Goal: Transaction & Acquisition: Purchase product/service

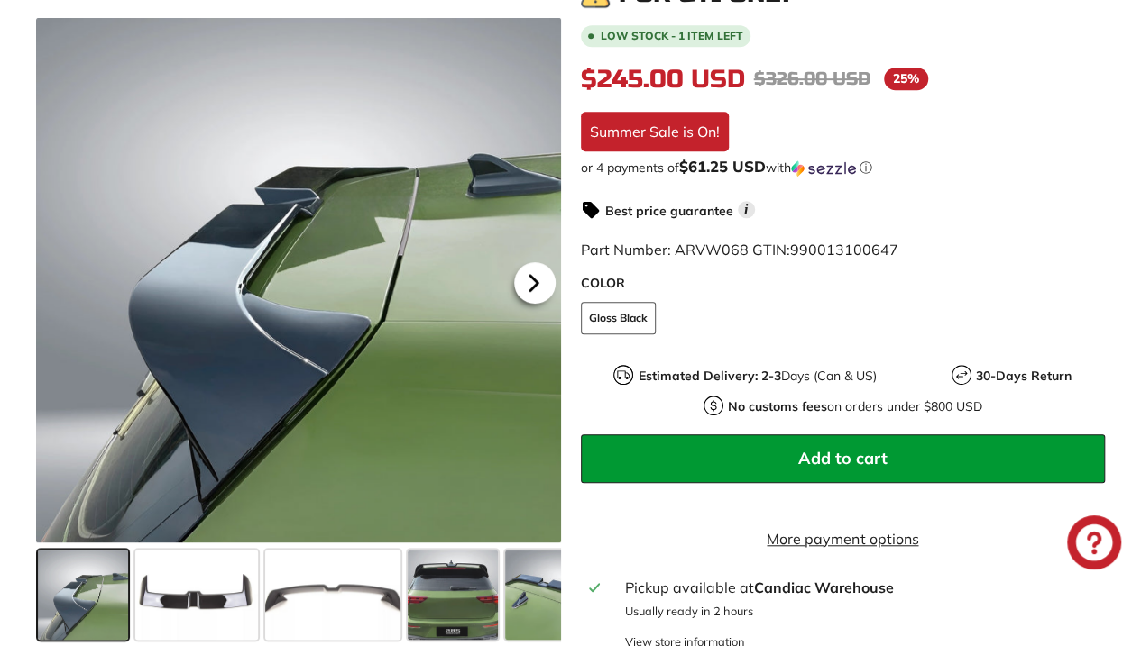
click at [528, 286] on icon at bounding box center [533, 282] width 41 height 41
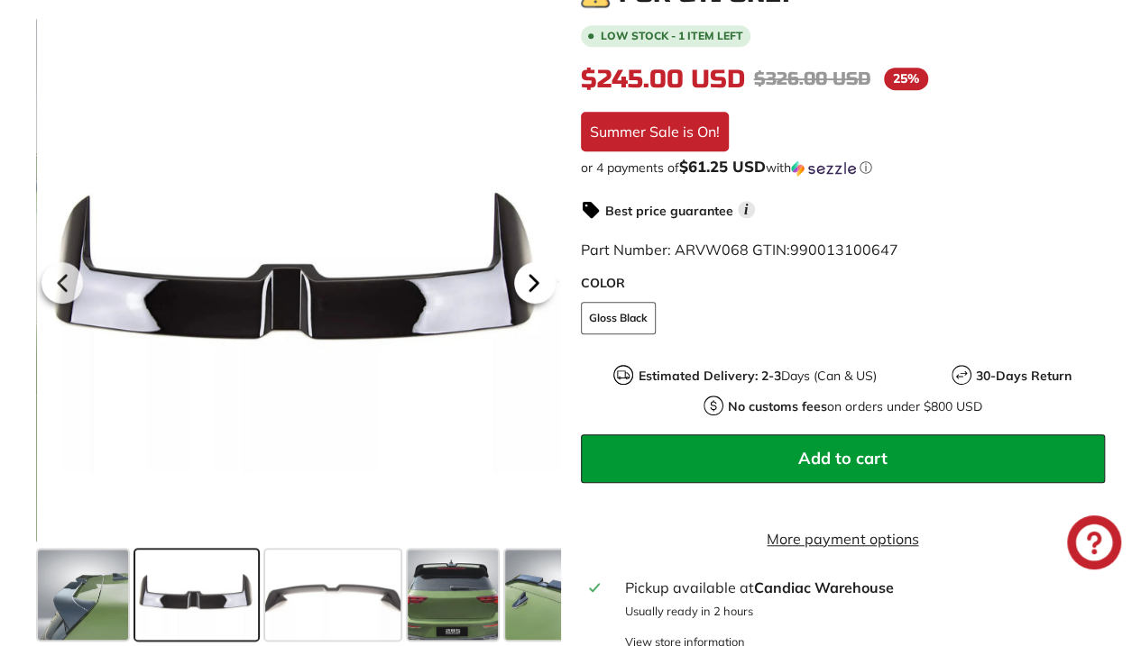
click at [528, 286] on icon at bounding box center [533, 282] width 41 height 41
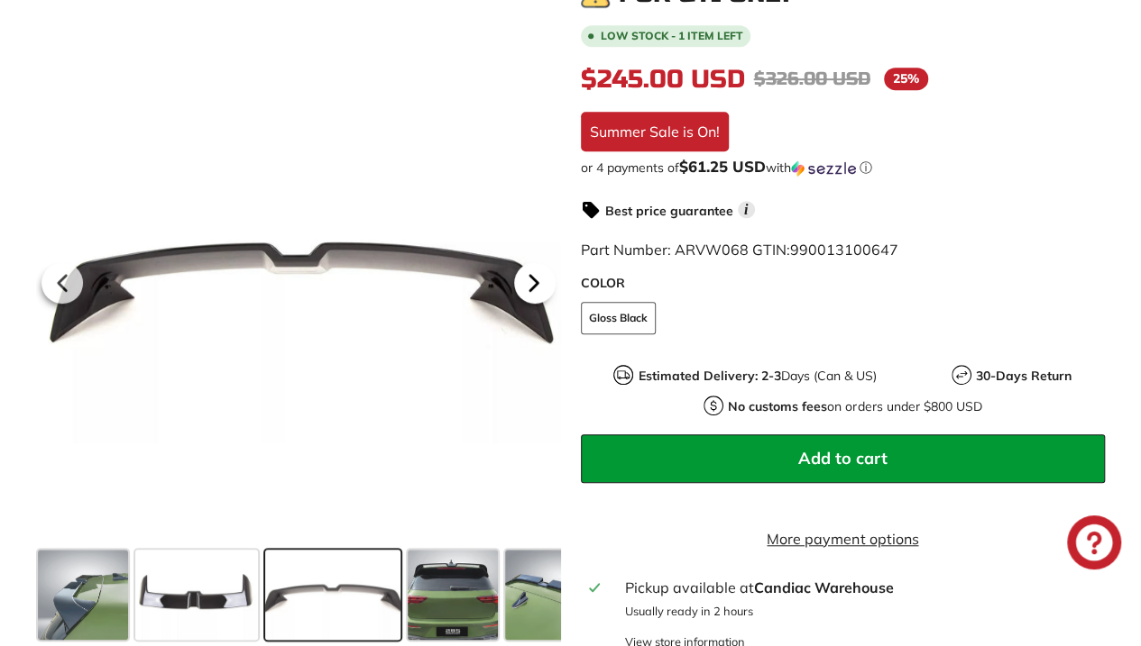
click at [528, 286] on icon at bounding box center [533, 282] width 41 height 41
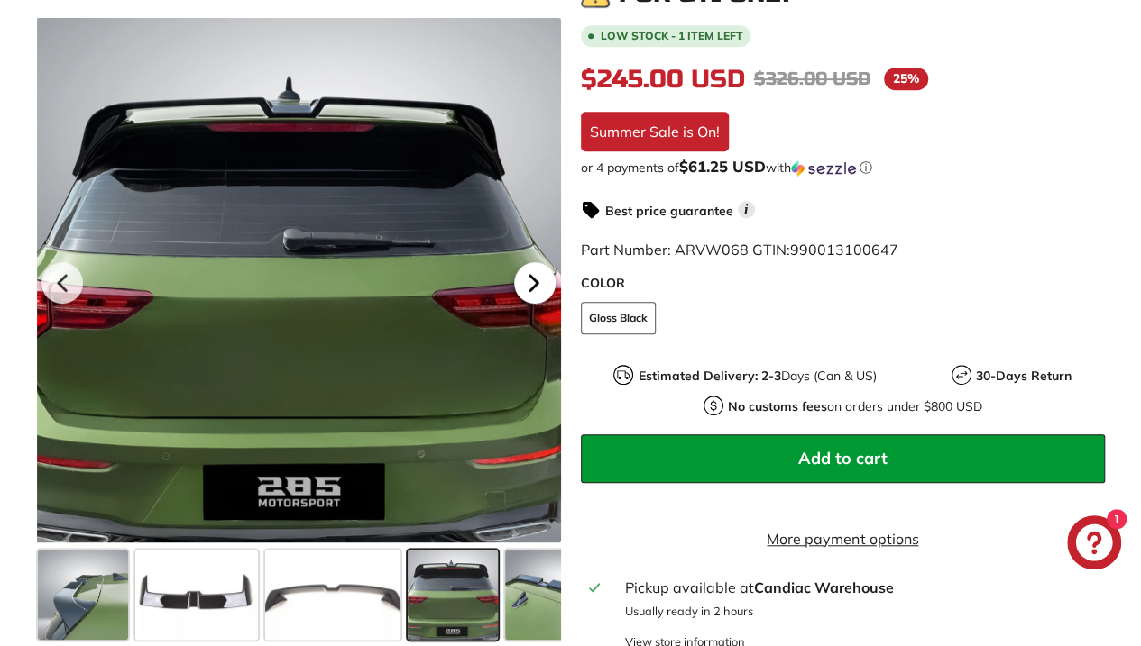
click at [528, 286] on icon at bounding box center [533, 282] width 41 height 41
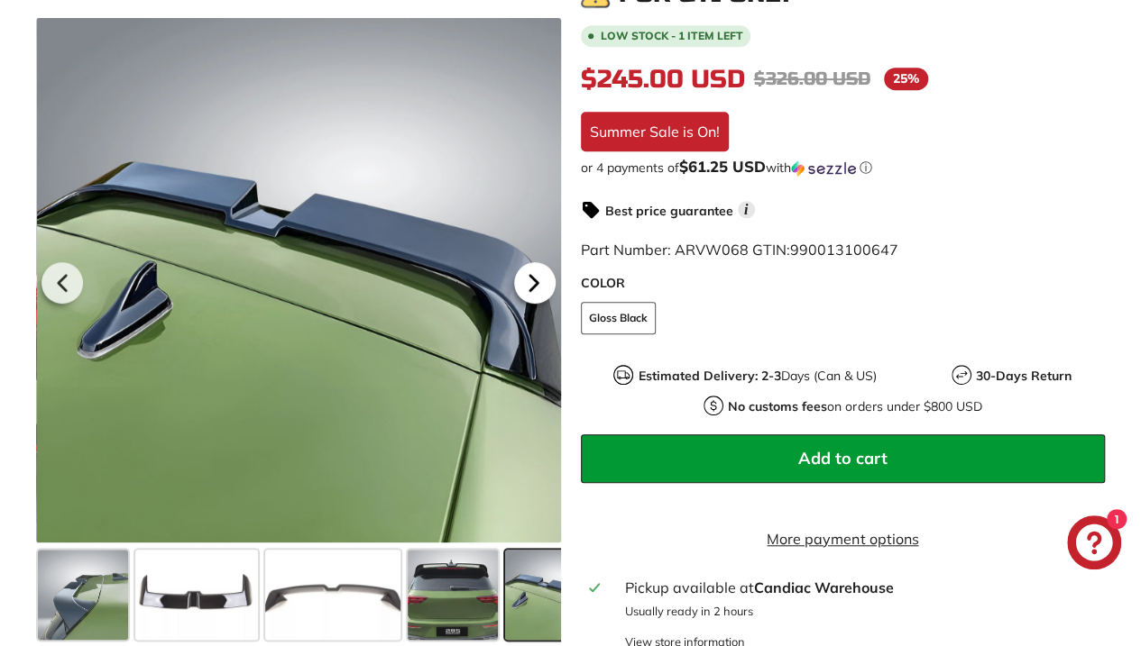
scroll to position [0, 135]
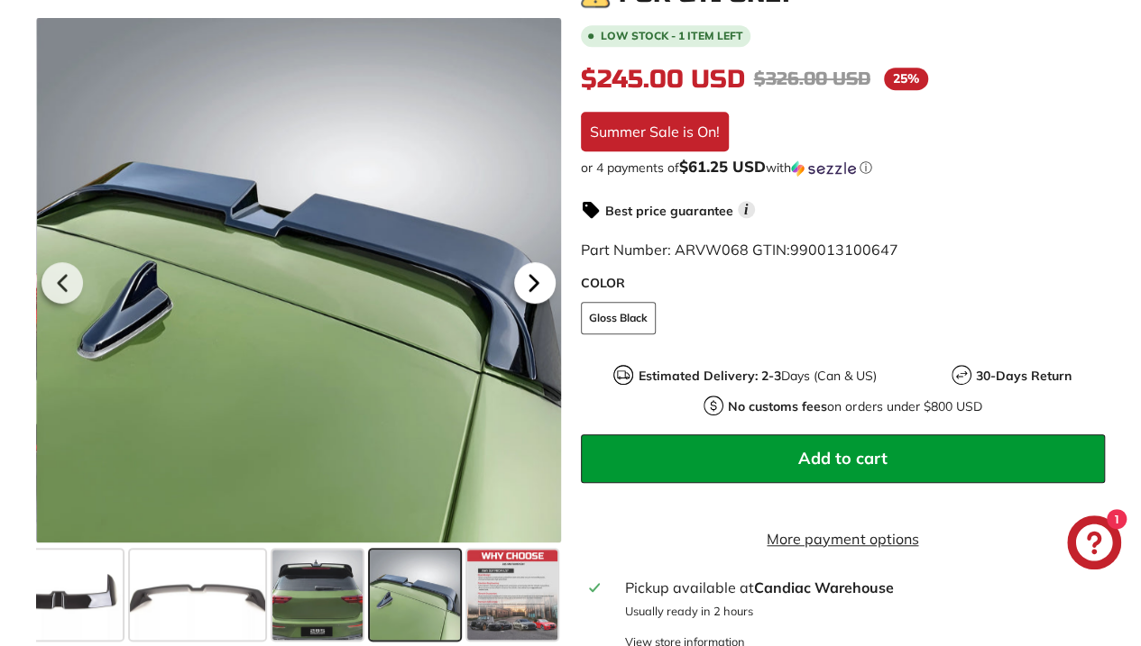
click at [528, 286] on icon at bounding box center [533, 282] width 41 height 41
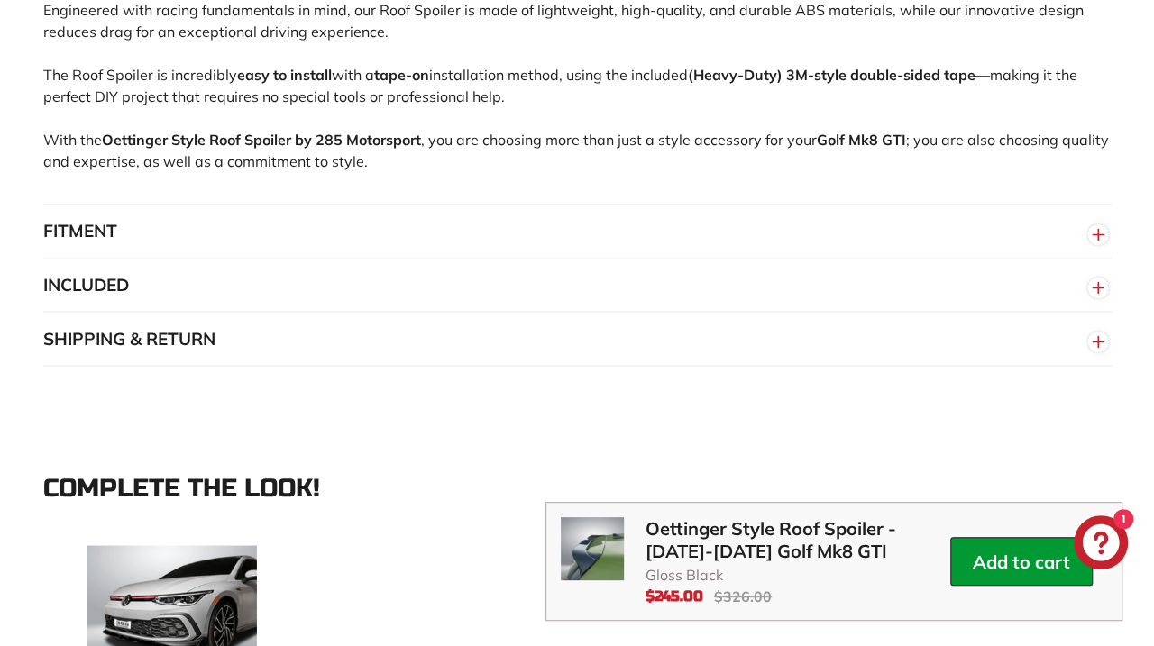
scroll to position [1713, 0]
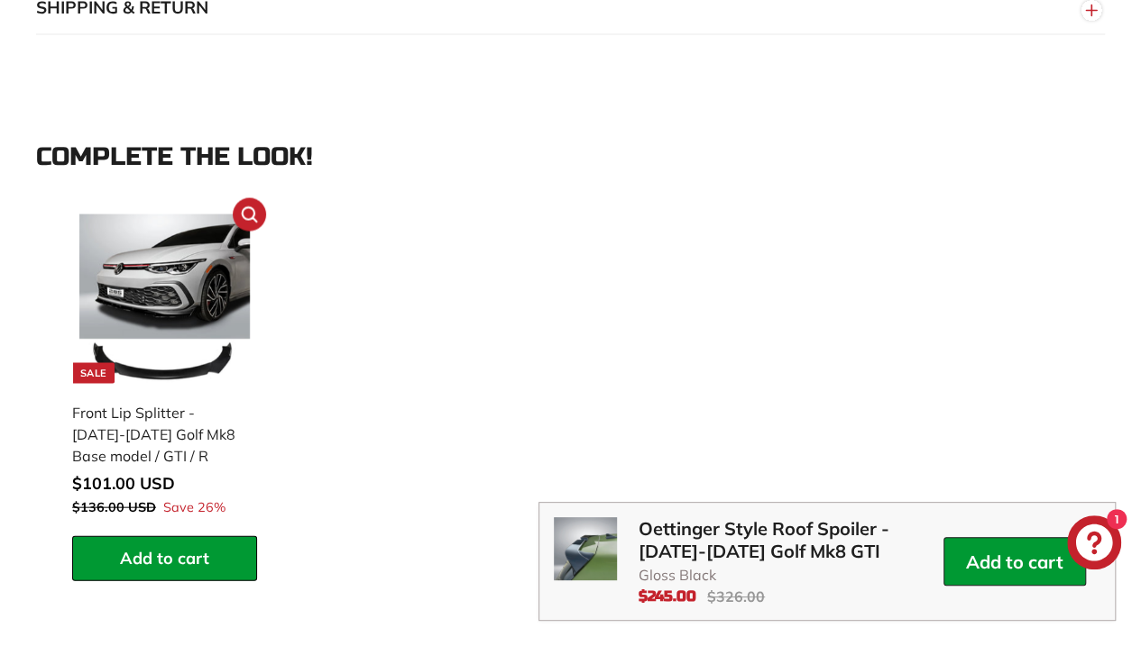
click at [0, 0] on div "POPUP Form" at bounding box center [0, 0] width 0 height 0
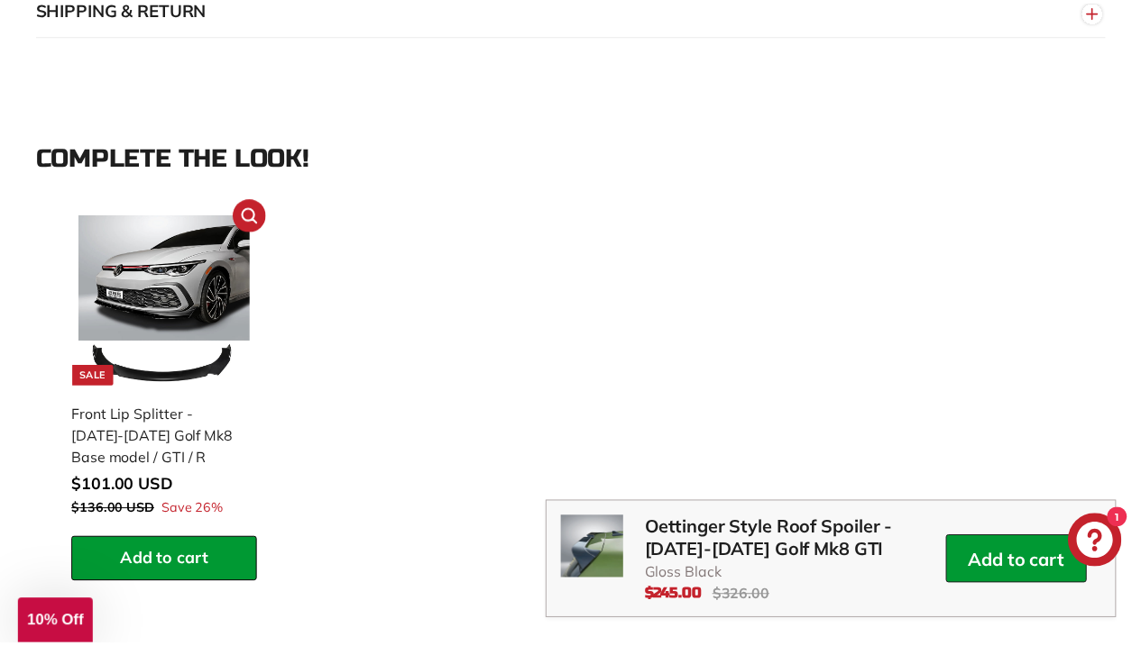
scroll to position [0, 128]
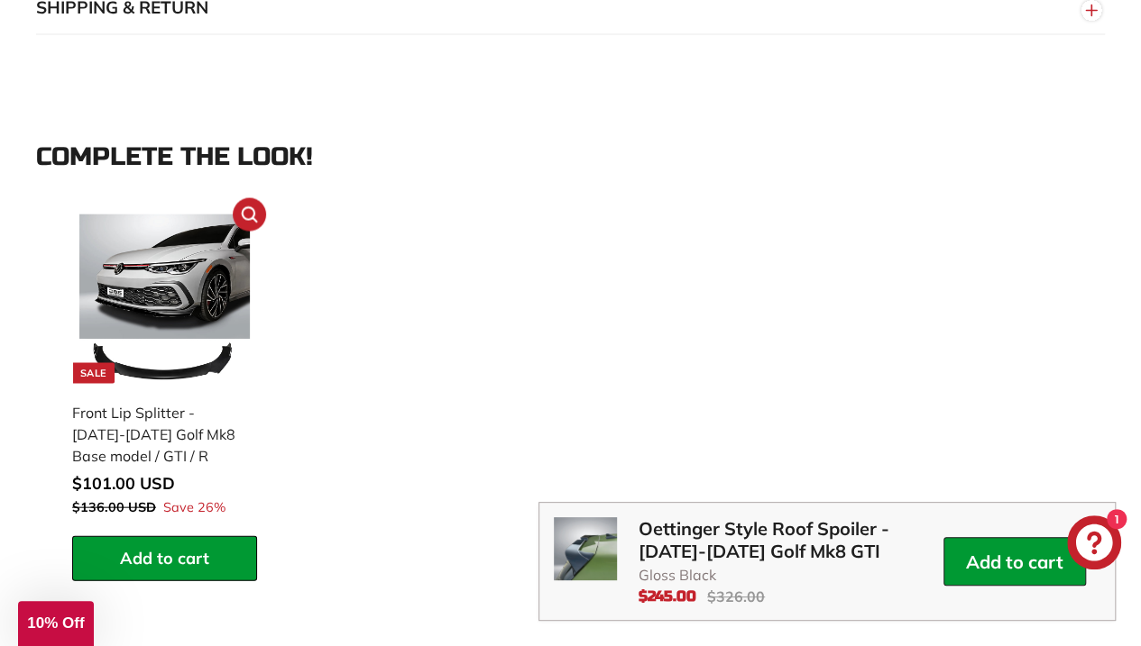
click at [179, 332] on img at bounding box center [164, 300] width 170 height 170
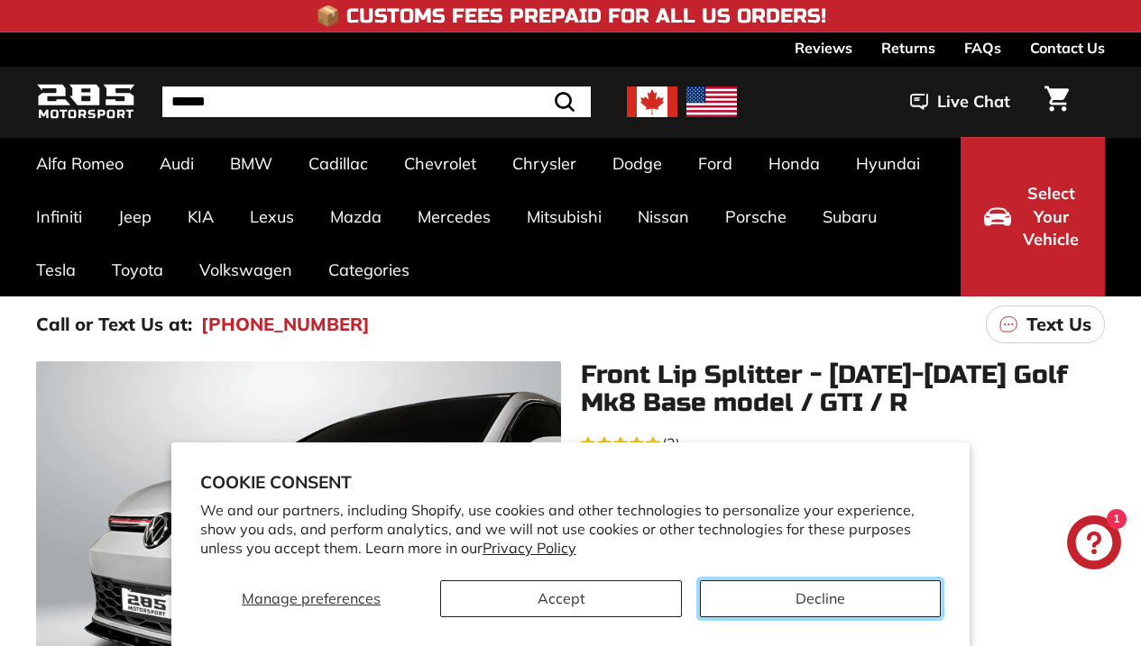
click at [754, 601] on button "Decline" at bounding box center [820, 599] width 241 height 37
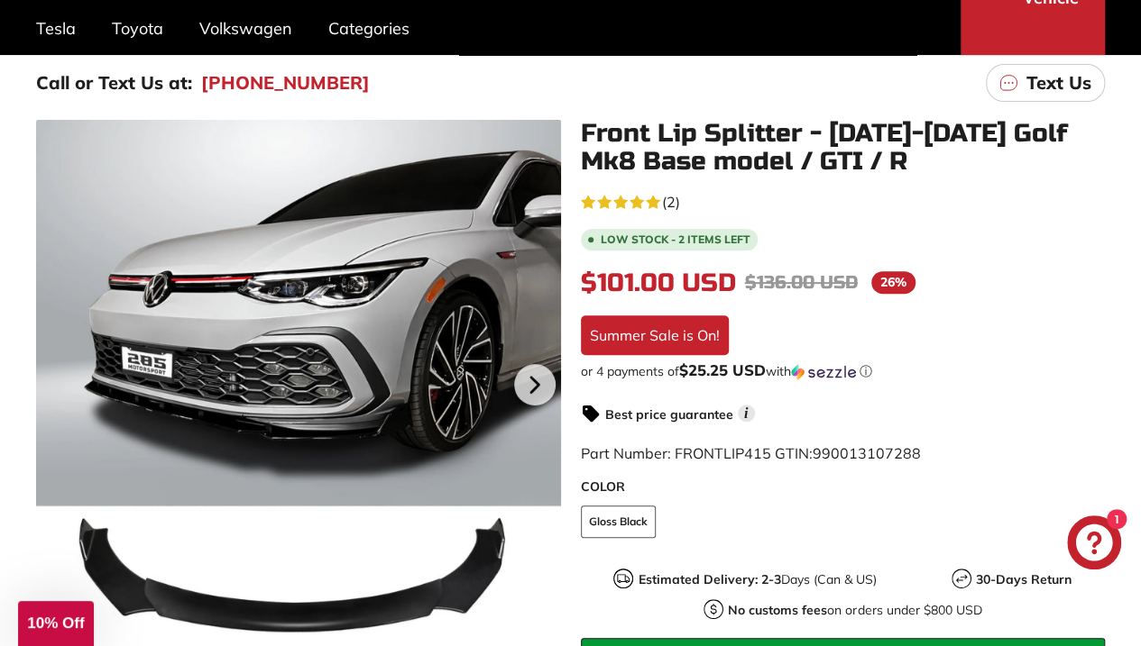
scroll to position [270, 0]
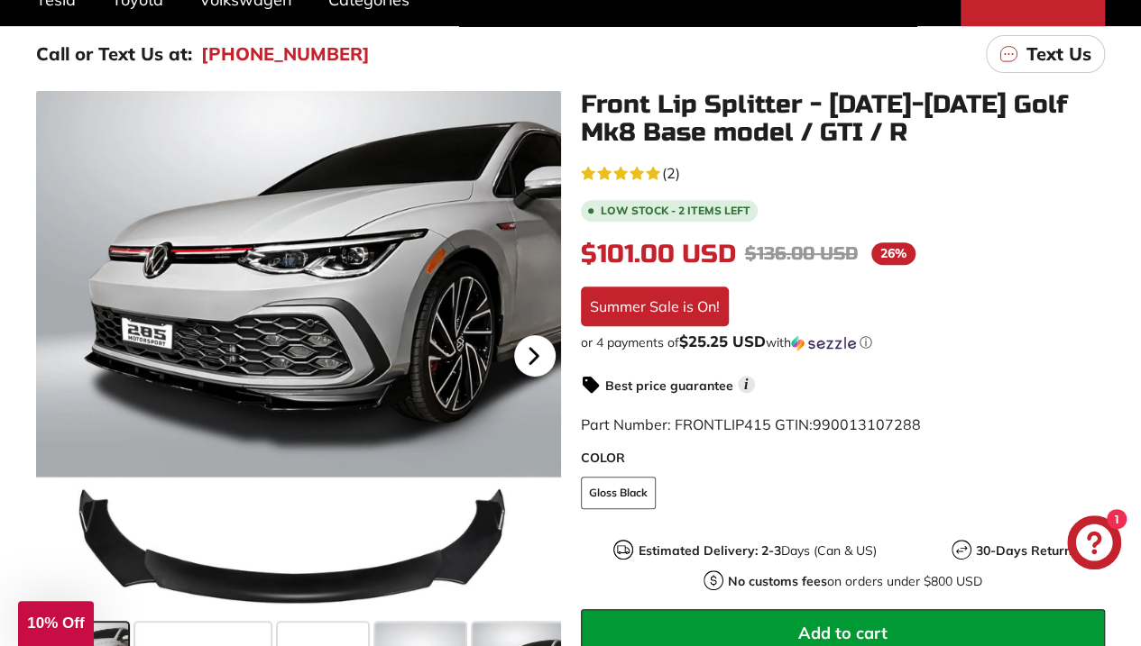
click at [543, 359] on icon at bounding box center [533, 355] width 41 height 41
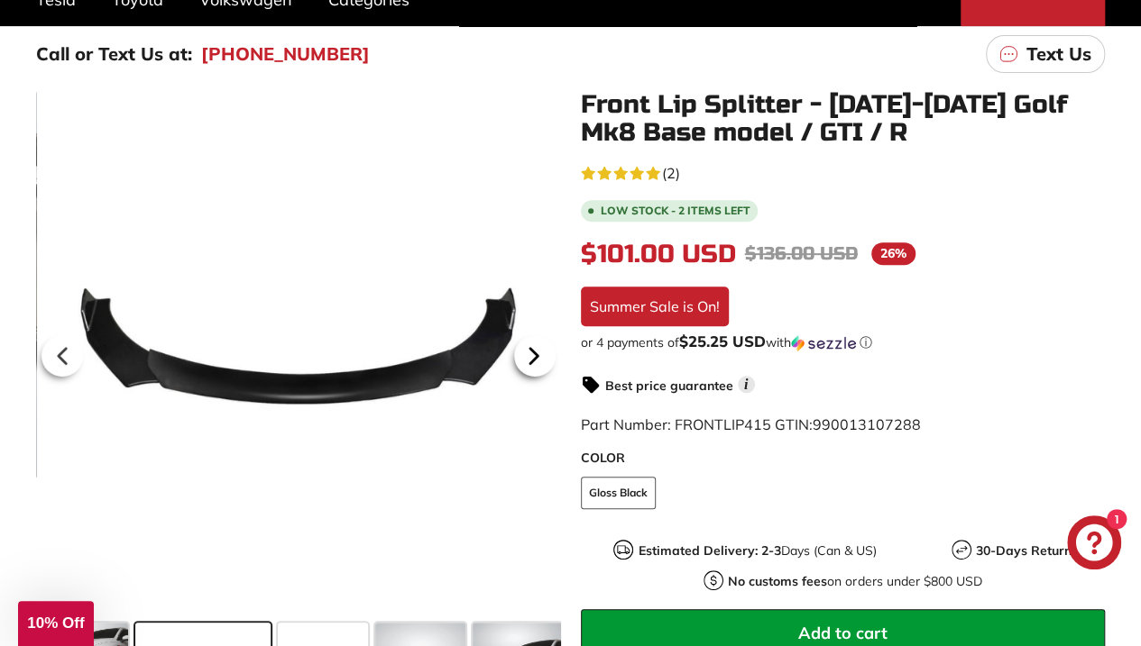
click at [541, 359] on icon at bounding box center [533, 355] width 41 height 41
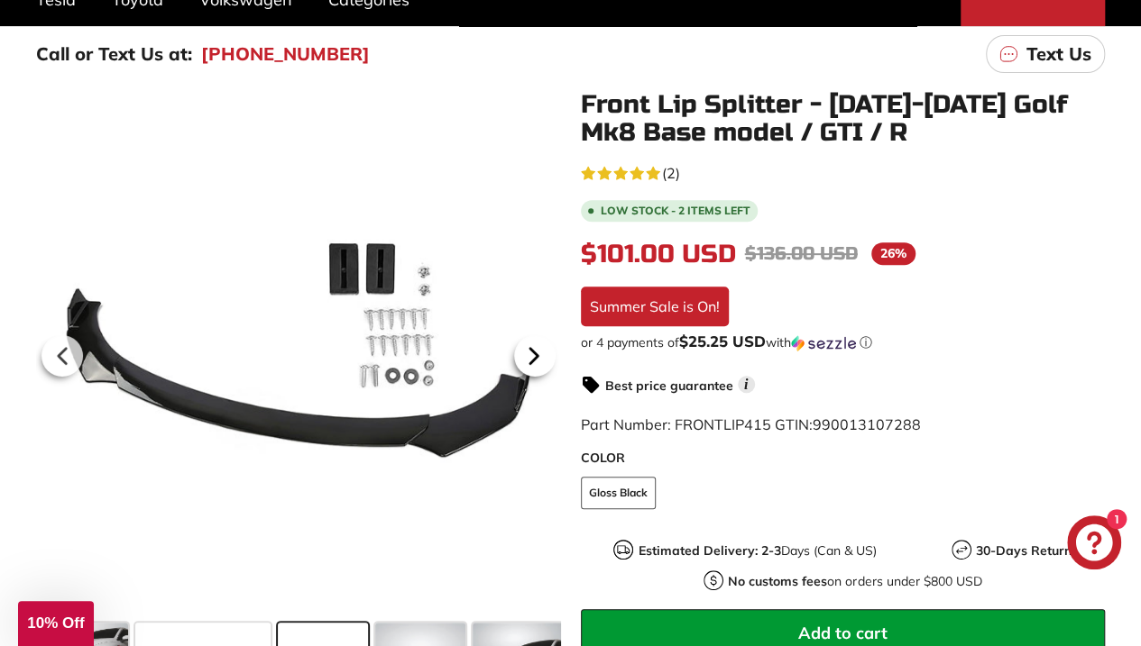
click at [541, 359] on icon at bounding box center [533, 355] width 41 height 41
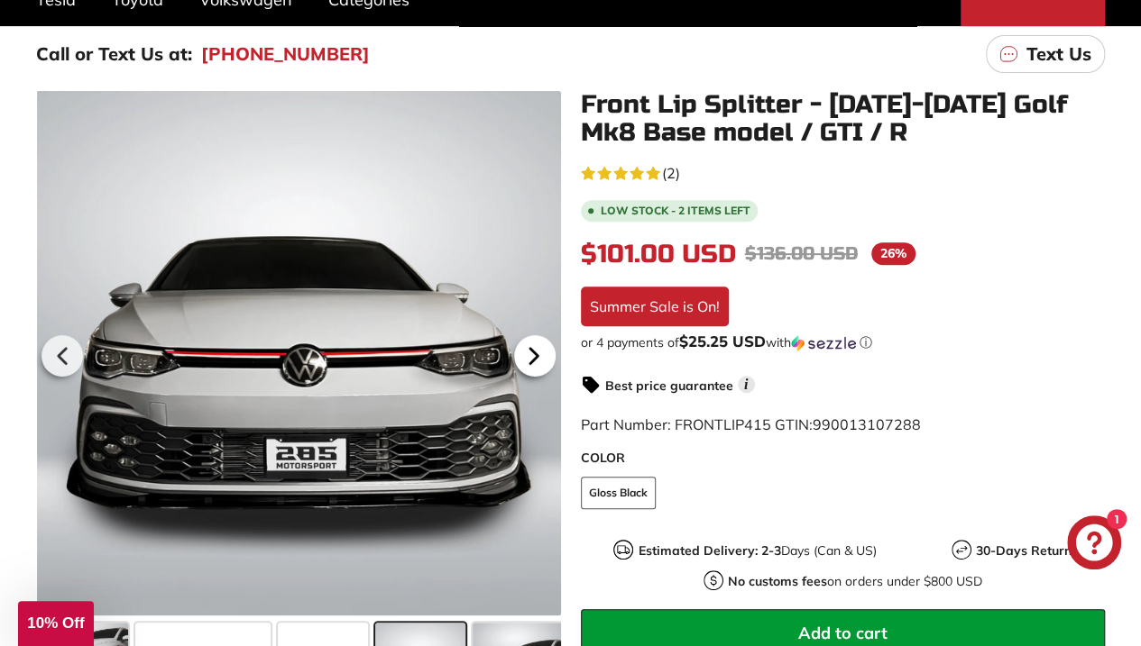
click at [541, 359] on icon at bounding box center [533, 355] width 41 height 41
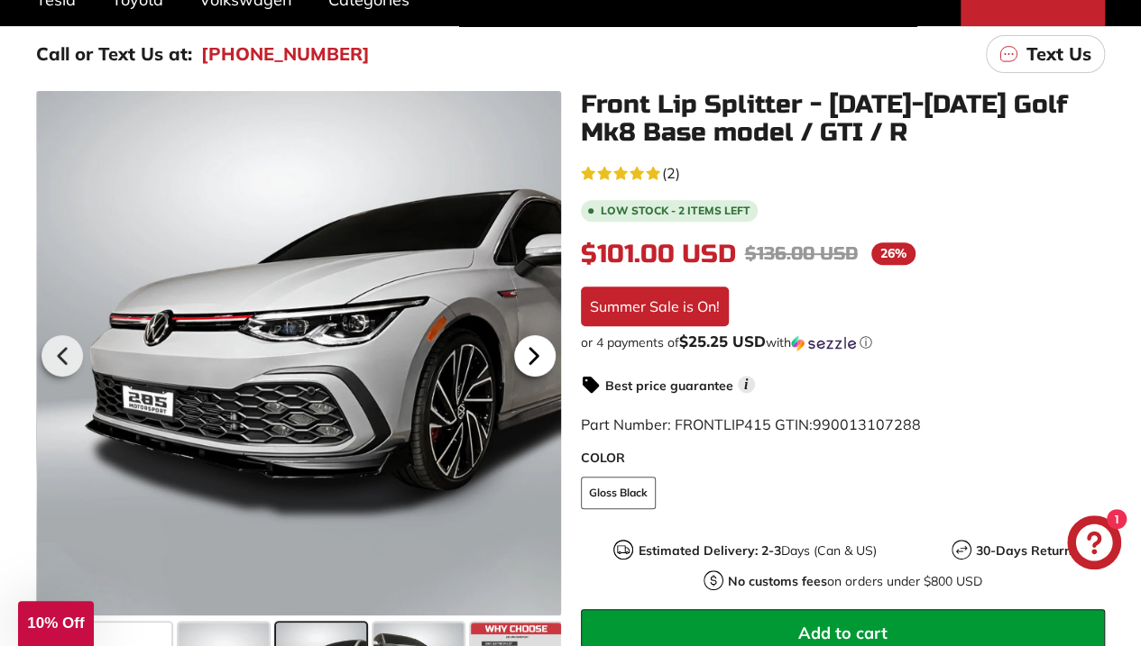
scroll to position [0, 200]
